Goal: Communication & Community: Ask a question

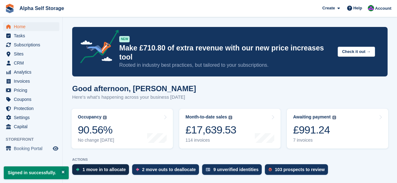
click at [123, 167] on div "1 move in to allocate" at bounding box center [104, 169] width 43 height 5
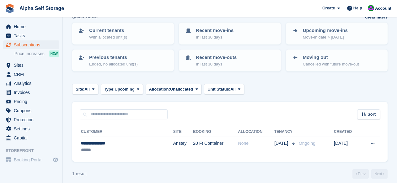
scroll to position [40, 0]
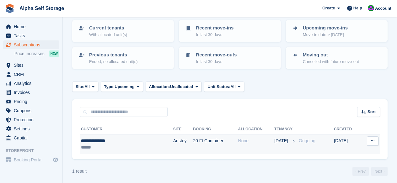
click at [109, 138] on div "**********" at bounding box center [112, 141] width 62 height 7
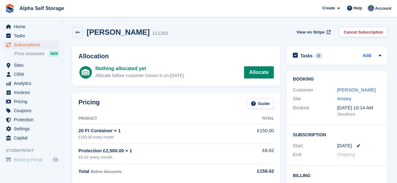
click at [254, 73] on link "Allocate" at bounding box center [259, 72] width 30 height 13
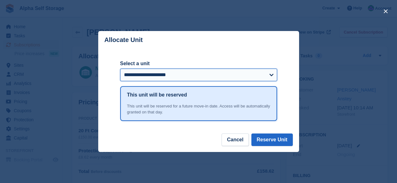
select select "******"
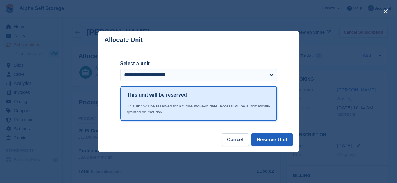
click at [277, 143] on button "Reserve Unit" at bounding box center [272, 140] width 41 height 13
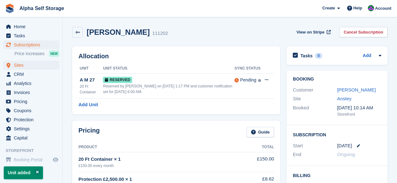
click at [21, 63] on span "Sites" at bounding box center [33, 65] width 38 height 9
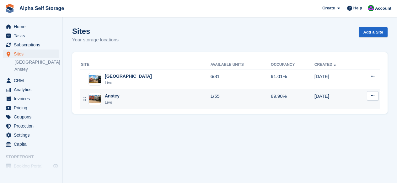
click at [116, 97] on div "Anstey" at bounding box center [112, 96] width 15 height 7
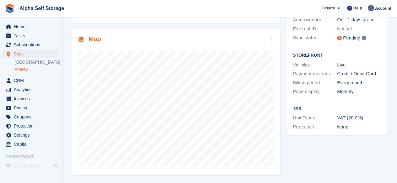
scroll to position [84, 0]
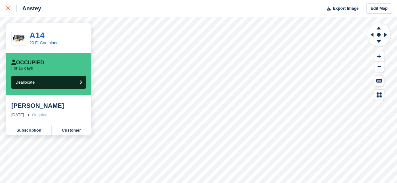
click at [8, 8] on icon at bounding box center [8, 8] width 4 height 4
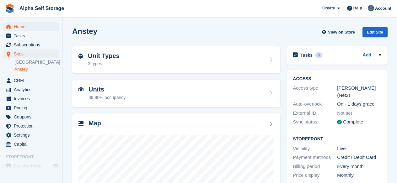
click at [33, 28] on span "Home" at bounding box center [33, 26] width 38 height 9
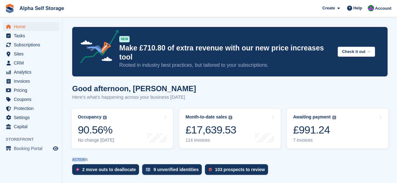
drag, startPoint x: 68, startPoint y: 150, endPoint x: 86, endPoint y: 150, distance: 18.2
click at [292, 158] on div "ACTIONS 2 move outs to deallocate 9 unverified identities 103 prospects to revi…" at bounding box center [230, 168] width 316 height 20
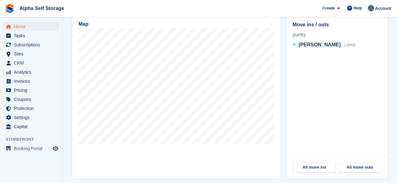
scroll to position [200, 0]
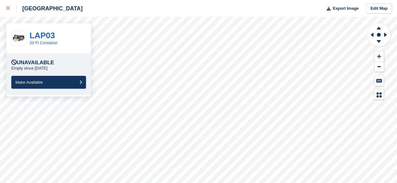
click at [5, 4] on link at bounding box center [8, 8] width 17 height 17
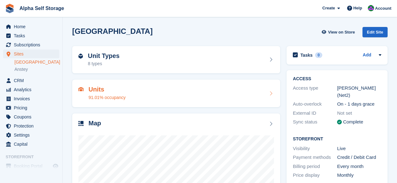
click at [122, 93] on div "Units 91.01% occupancy" at bounding box center [107, 93] width 37 height 15
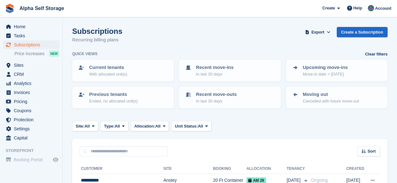
scroll to position [103, 0]
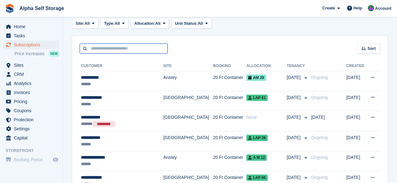
click at [113, 49] on input "text" at bounding box center [124, 49] width 88 height 10
type input "***"
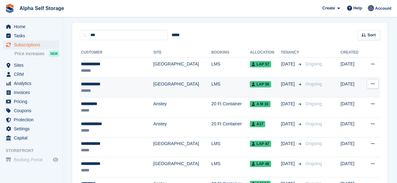
scroll to position [114, 0]
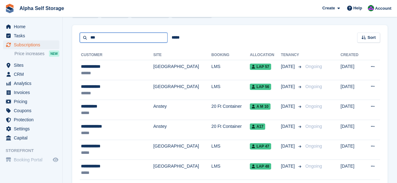
click at [113, 39] on input "***" at bounding box center [124, 38] width 88 height 10
type input "**********"
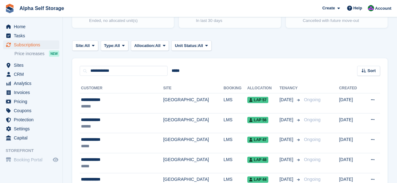
scroll to position [83, 0]
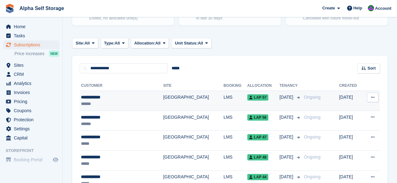
click at [168, 95] on td "[GEOGRAPHIC_DATA]" at bounding box center [193, 101] width 60 height 20
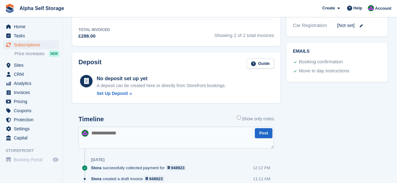
scroll to position [250, 0]
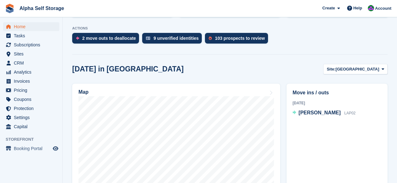
scroll to position [132, 0]
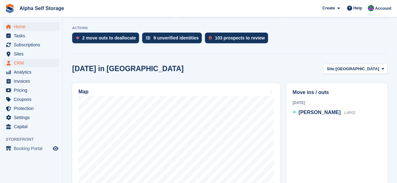
click at [50, 65] on span "CRM" at bounding box center [33, 63] width 38 height 9
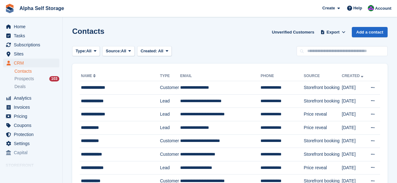
click at [201, 41] on div "Contacts Unverified Customers Export Export Contacts Export a CSV of all Contac…" at bounding box center [230, 36] width 316 height 18
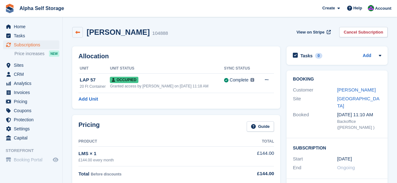
click at [81, 32] on link at bounding box center [77, 32] width 11 height 11
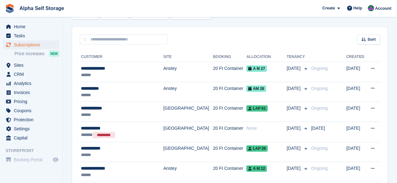
scroll to position [112, 0]
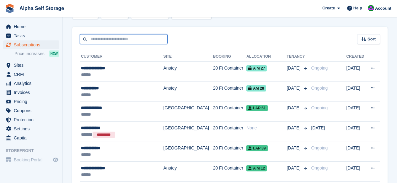
click at [114, 41] on input "text" at bounding box center [124, 39] width 88 height 10
type input "**********"
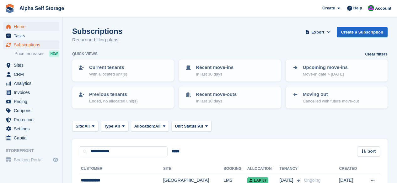
click at [37, 28] on span "Home" at bounding box center [33, 26] width 38 height 9
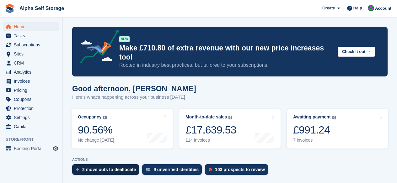
click at [106, 167] on div "2 move outs to deallocate" at bounding box center [109, 169] width 54 height 5
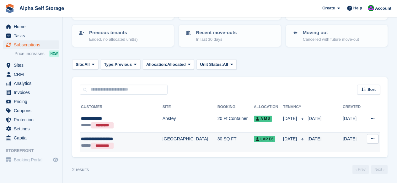
scroll to position [62, 0]
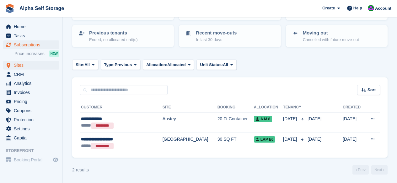
click at [23, 63] on span "Sites" at bounding box center [33, 65] width 38 height 9
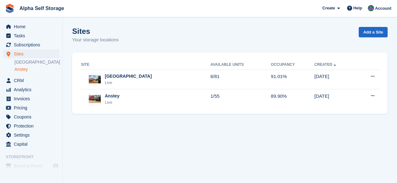
click at [28, 68] on link "Anstey" at bounding box center [36, 70] width 45 height 6
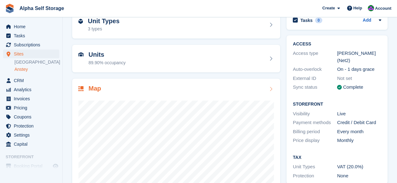
scroll to position [42, 0]
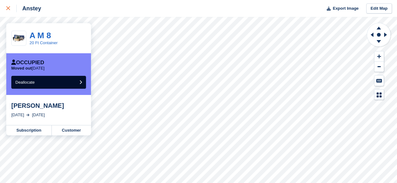
click at [5, 9] on link at bounding box center [8, 8] width 17 height 17
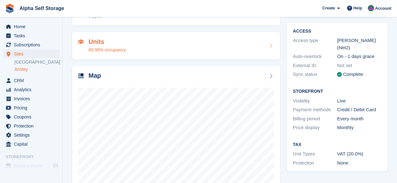
scroll to position [55, 0]
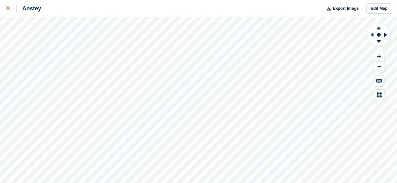
click at [5, 10] on link at bounding box center [8, 8] width 17 height 17
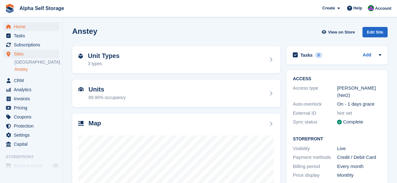
click at [24, 31] on span "Home" at bounding box center [33, 26] width 38 height 9
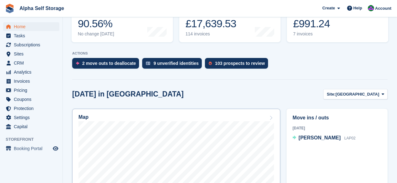
scroll to position [109, 0]
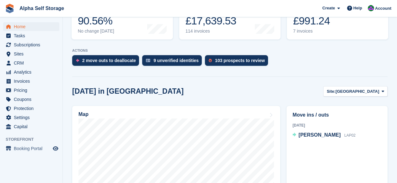
click at [20, 29] on span "Home" at bounding box center [33, 26] width 38 height 9
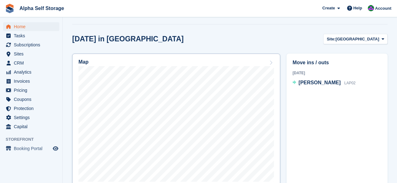
scroll to position [117, 0]
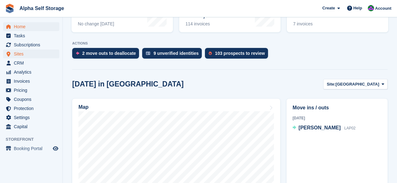
click at [30, 55] on span "Sites" at bounding box center [33, 54] width 38 height 9
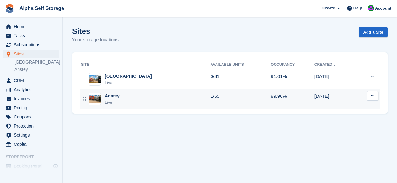
click at [116, 95] on div "Anstey" at bounding box center [112, 96] width 15 height 7
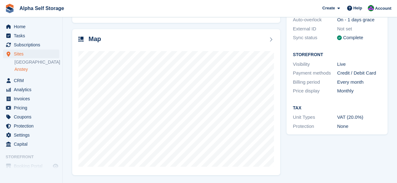
scroll to position [81, 0]
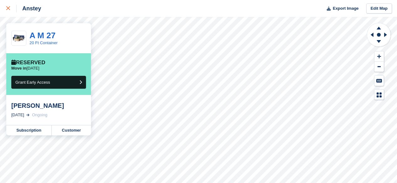
click at [7, 2] on link at bounding box center [8, 8] width 17 height 17
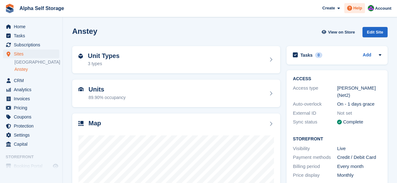
click at [354, 6] on span "Help" at bounding box center [358, 8] width 9 height 6
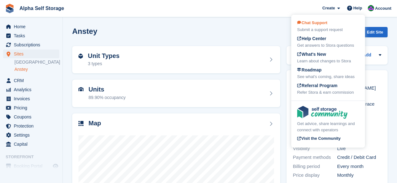
click at [316, 22] on span "Chat Support" at bounding box center [313, 22] width 30 height 5
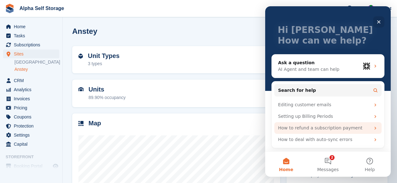
scroll to position [26, 0]
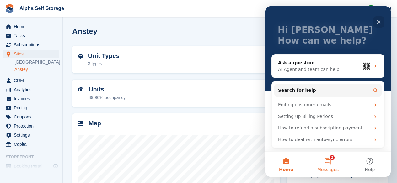
click at [333, 161] on button "2 Messages" at bounding box center [328, 164] width 42 height 25
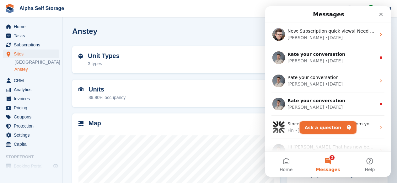
click at [336, 125] on button "Ask a question" at bounding box center [328, 128] width 57 height 13
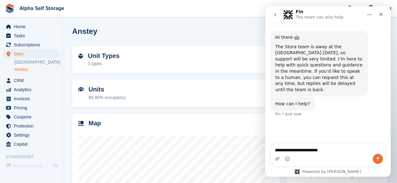
click at [313, 151] on textarea "**********" at bounding box center [328, 149] width 115 height 11
click at [348, 152] on textarea "**********" at bounding box center [328, 149] width 115 height 11
type textarea "**********"
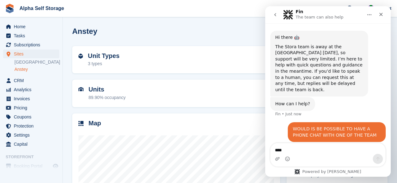
type textarea "*****"
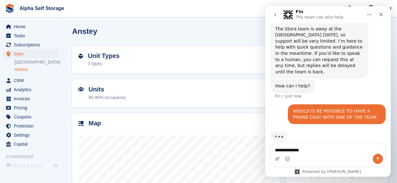
type textarea "**********"
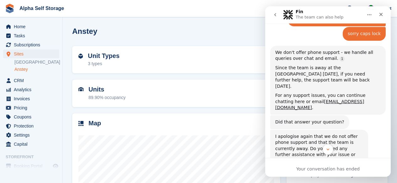
scroll to position [120, 0]
